Goal: Task Accomplishment & Management: Manage account settings

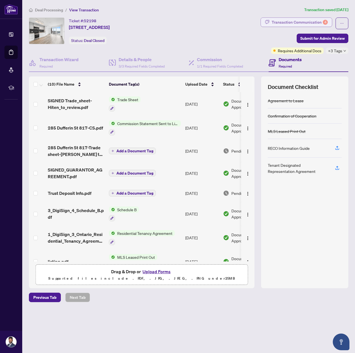
click at [322, 20] on div "Transaction Communication 4" at bounding box center [299, 22] width 56 height 9
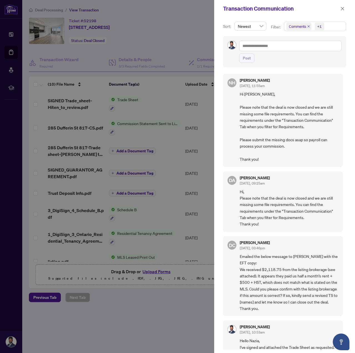
click at [307, 26] on icon "close" at bounding box center [308, 26] width 3 height 3
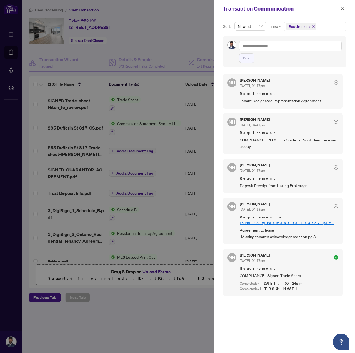
click at [326, 26] on span "Requirements" at bounding box center [315, 26] width 62 height 9
click at [271, 39] on div "Post" at bounding box center [284, 51] width 123 height 31
drag, startPoint x: 248, startPoint y: 101, endPoint x: 302, endPoint y: 100, distance: 54.1
click at [301, 101] on span "Tenant Designated Representation Agreement" at bounding box center [289, 100] width 99 height 6
click at [302, 100] on span "Tenant Designated Representation Agreement" at bounding box center [289, 100] width 99 height 6
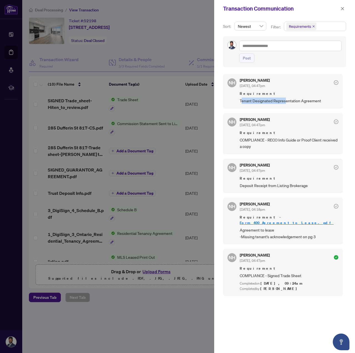
drag, startPoint x: 242, startPoint y: 105, endPoint x: 298, endPoint y: 104, distance: 56.1
click at [289, 105] on div "NH [PERSON_NAME] [DATE], 04:47pm Requirement Tenant Designated Representation A…" at bounding box center [283, 91] width 120 height 34
click at [298, 104] on span "Tenant Designated Representation Agreement" at bounding box center [289, 100] width 99 height 6
drag, startPoint x: 242, startPoint y: 100, endPoint x: 305, endPoint y: 100, distance: 62.2
click at [305, 100] on span "Tenant Designated Representation Agreement" at bounding box center [289, 100] width 99 height 6
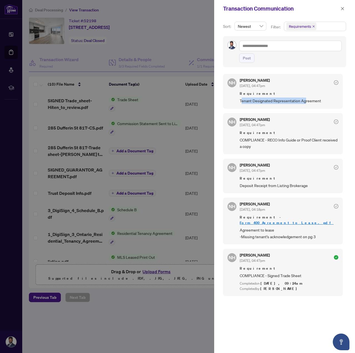
click at [305, 100] on span "Tenant Designated Representation Agreement" at bounding box center [289, 100] width 99 height 6
drag, startPoint x: 322, startPoint y: 99, endPoint x: 234, endPoint y: 99, distance: 88.0
click at [234, 99] on div "NH [PERSON_NAME] [DATE], 04:47pm Requirement Tenant Designated Representation A…" at bounding box center [283, 91] width 120 height 34
drag, startPoint x: 240, startPoint y: 140, endPoint x: 299, endPoint y: 149, distance: 59.7
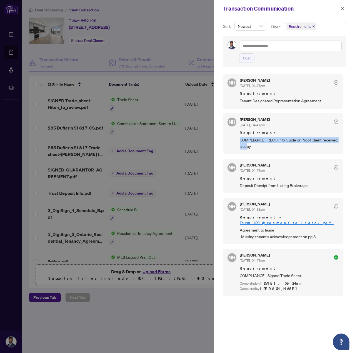
click at [273, 149] on span "COMPLIANCE - RECO Info Guide or Proof Client received a copy" at bounding box center [289, 143] width 99 height 13
click at [299, 149] on span "COMPLIANCE - RECO Info Guide or Proof Client received a copy" at bounding box center [289, 143] width 99 height 13
drag, startPoint x: 246, startPoint y: 140, endPoint x: 299, endPoint y: 150, distance: 53.2
click at [262, 148] on span "COMPLIANCE - RECO Info Guide or Proof Client received a copy" at bounding box center [289, 143] width 99 height 13
click at [299, 150] on div "NH [PERSON_NAME] [DATE], 04:47pm Requirement COMPLIANCE - RECO Info Guide or Pr…" at bounding box center [283, 133] width 120 height 41
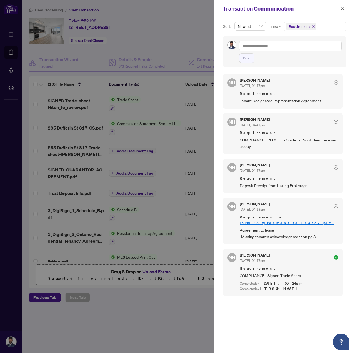
scroll to position [1, 0]
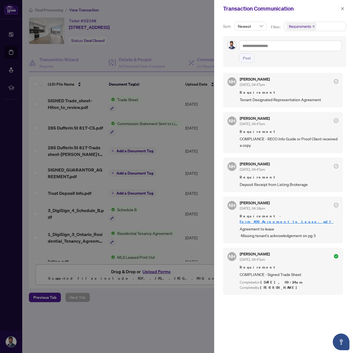
drag, startPoint x: 287, startPoint y: 282, endPoint x: 318, endPoint y: 286, distance: 31.1
click at [318, 286] on div "NH [PERSON_NAME] [DATE], 04:47pm Requirement COMPLIANCE - Signed Trade Sheet Co…" at bounding box center [283, 270] width 120 height 47
drag, startPoint x: 311, startPoint y: 266, endPoint x: 299, endPoint y: 262, distance: 13.6
click at [287, 264] on div "Requirement COMPLIANCE - Signed Trade Sheet" at bounding box center [289, 270] width 99 height 13
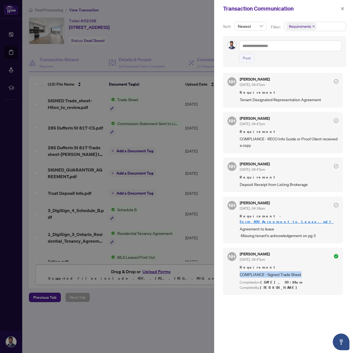
click at [319, 271] on span "COMPLIANCE - Signed Trade Sheet" at bounding box center [289, 274] width 99 height 6
drag, startPoint x: 299, startPoint y: 229, endPoint x: 313, endPoint y: 231, distance: 14.3
click at [310, 231] on div "NH [PERSON_NAME] [DATE], 04:18pm Requirement - Form_400_Agreement_to_Lease.pdf …" at bounding box center [283, 219] width 120 height 47
click at [313, 231] on span "Agreement to lease -Missing tenant's acknowledgement on pg 3" at bounding box center [289, 231] width 99 height 13
drag, startPoint x: 320, startPoint y: 231, endPoint x: 236, endPoint y: 225, distance: 84.3
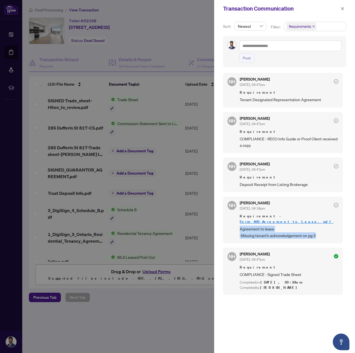
click at [236, 225] on div "NH [PERSON_NAME] [DATE], 04:18pm Requirement - Form_400_Agreement_to_Lease.pdf …" at bounding box center [283, 219] width 120 height 47
